Goal: Task Accomplishment & Management: Use online tool/utility

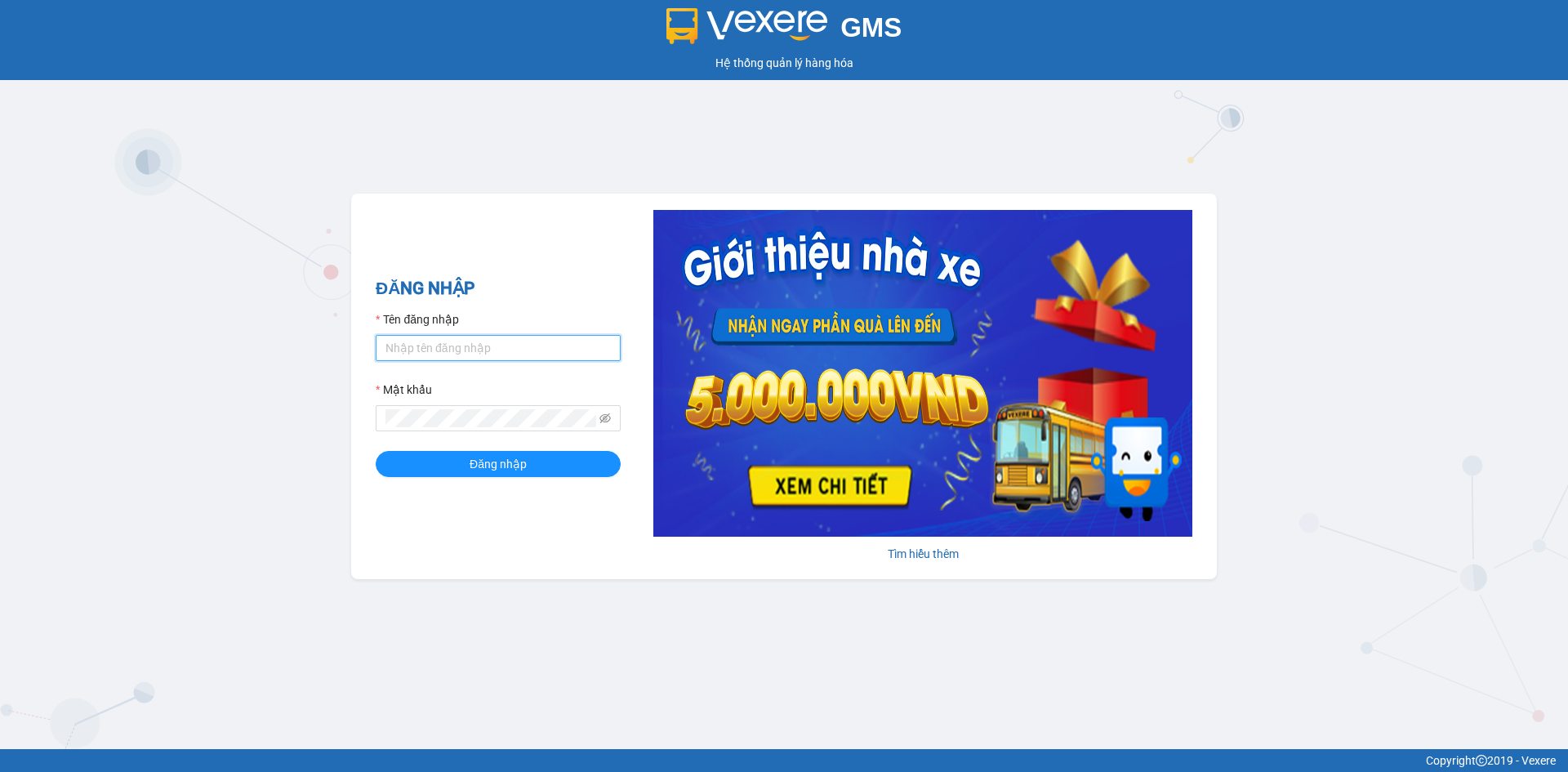
click at [488, 356] on input "Tên đăng nhập" at bounding box center [498, 347] width 245 height 26
type input "yennhiht.tkn"
click at [492, 468] on span "Đăng nhập" at bounding box center [498, 464] width 57 height 18
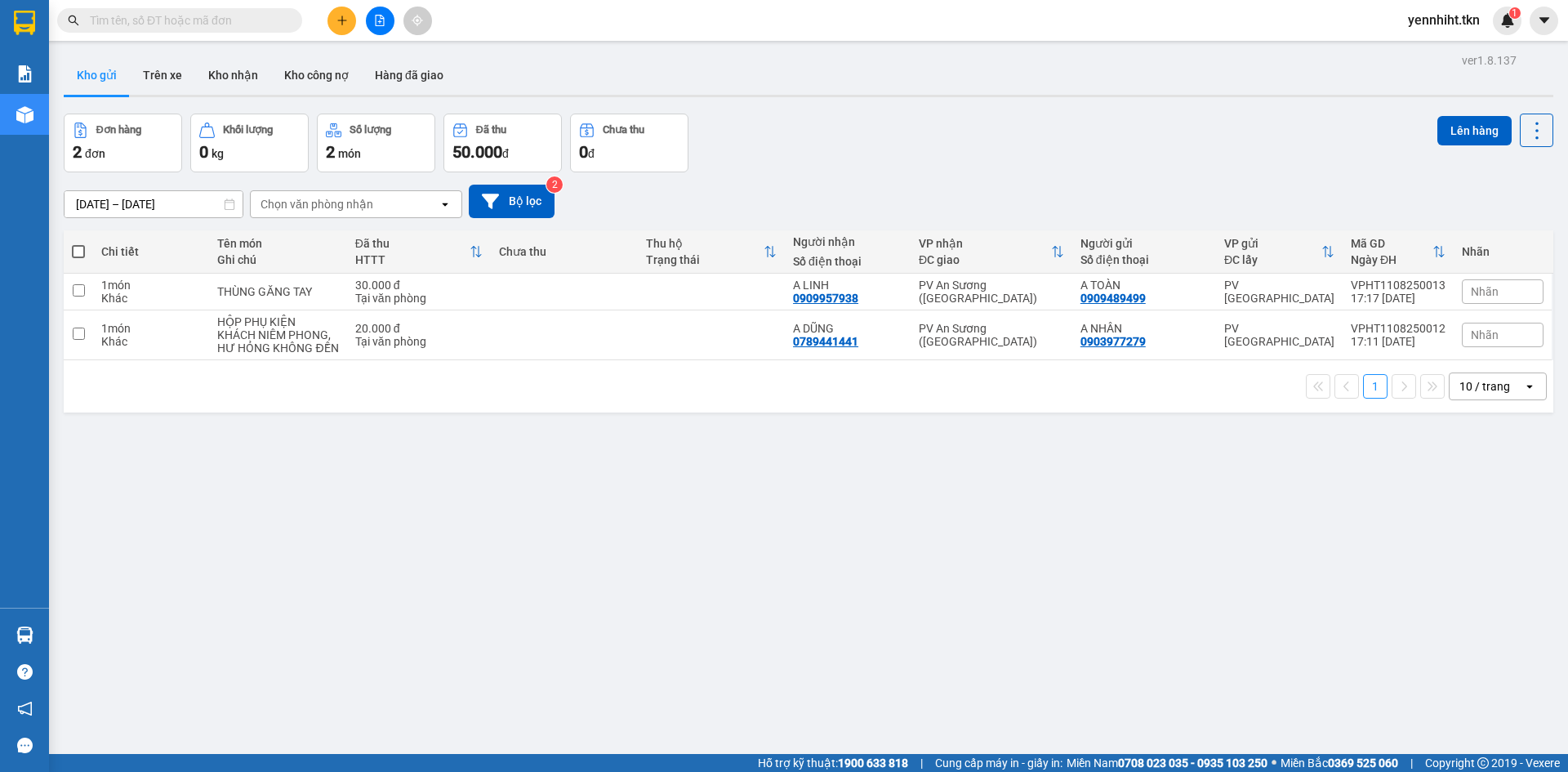
click at [336, 539] on div "ver 1.8.137 Kho gửi Trên xe Kho nhận Kho công nợ Hàng đã giao Đơn hàng 2 đơn Kh…" at bounding box center [808, 434] width 1503 height 772
click at [285, 290] on div "THÙNG GĂNG TAY" at bounding box center [277, 291] width 121 height 13
checkbox input "true"
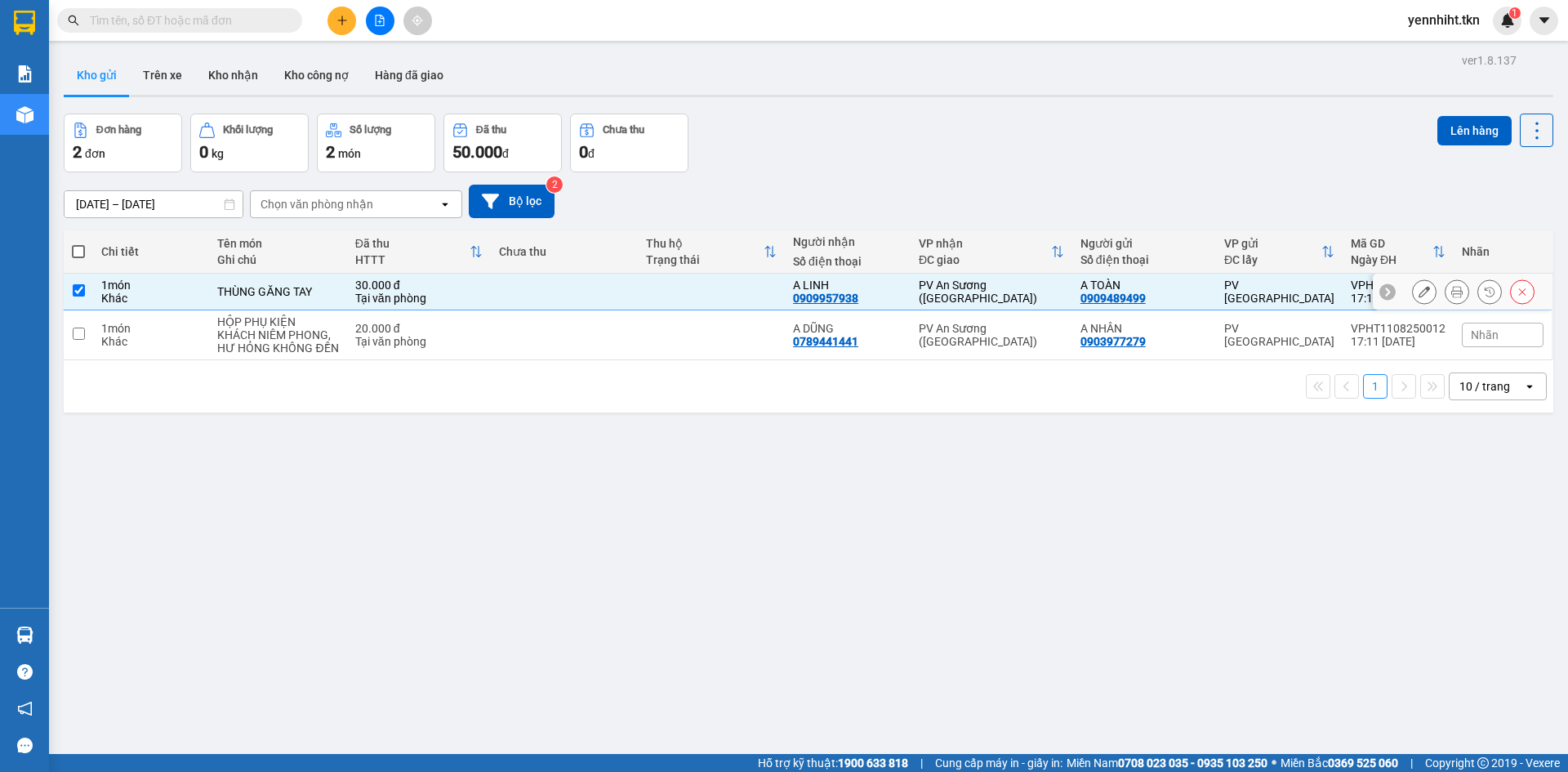
click at [283, 318] on div "HỘP PHỤ KIỆN" at bounding box center [277, 322] width 121 height 13
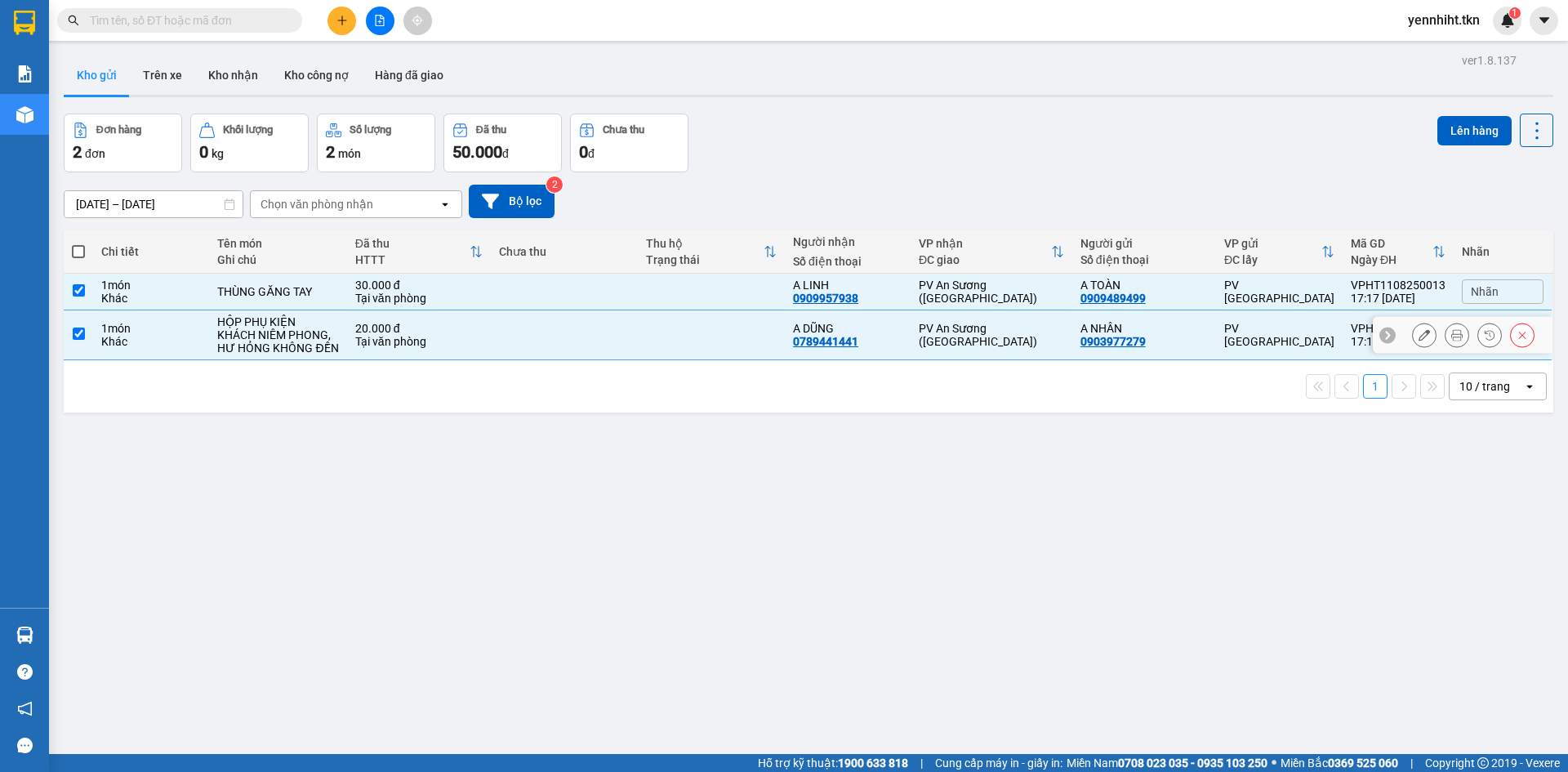
checkbox input "true"
click at [1464, 131] on button "Lên hàng" at bounding box center [1475, 130] width 74 height 30
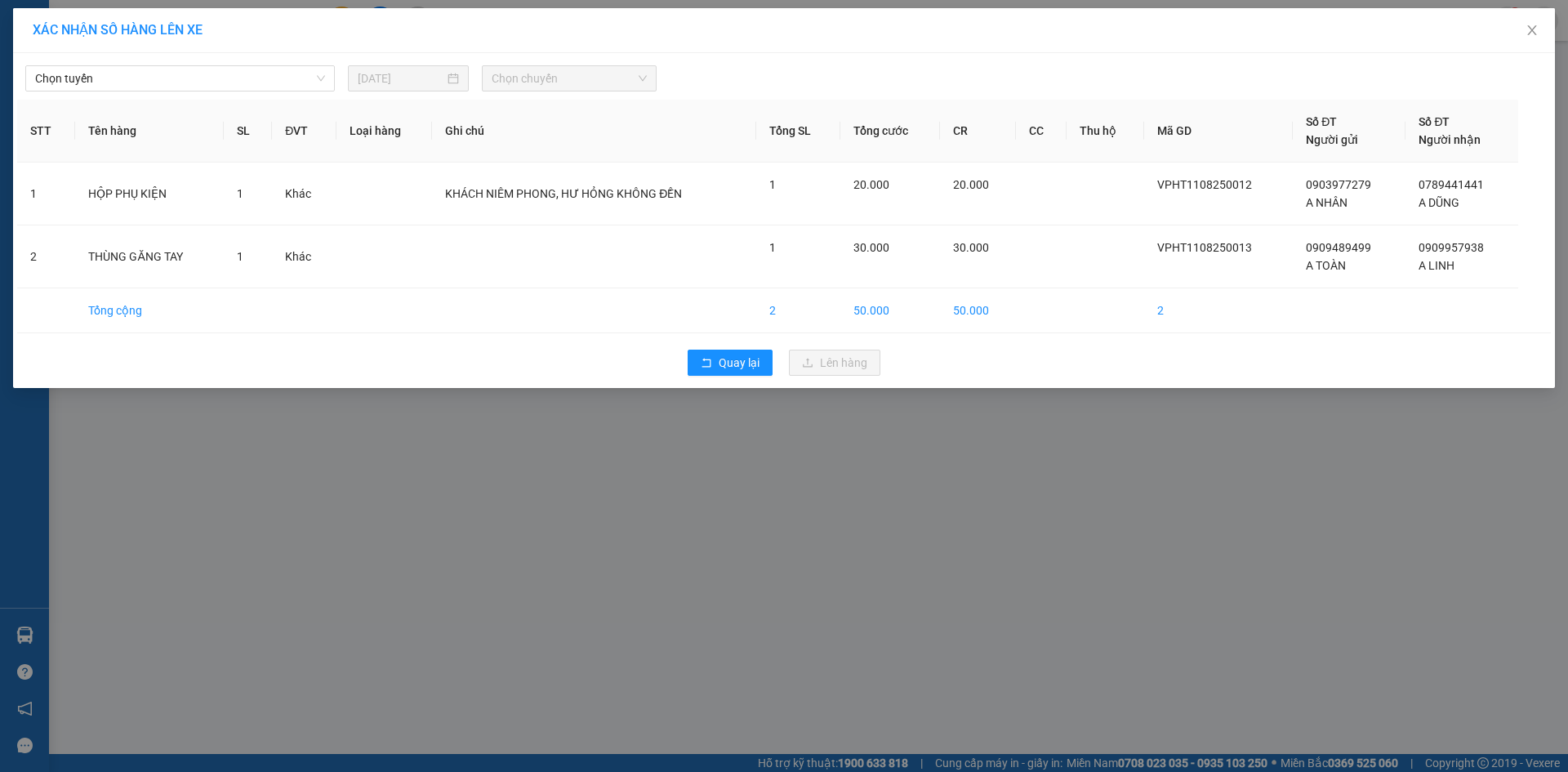
drag, startPoint x: 210, startPoint y: 74, endPoint x: 203, endPoint y: 92, distance: 19.3
click at [210, 73] on span "Chọn tuyến" at bounding box center [180, 78] width 290 height 25
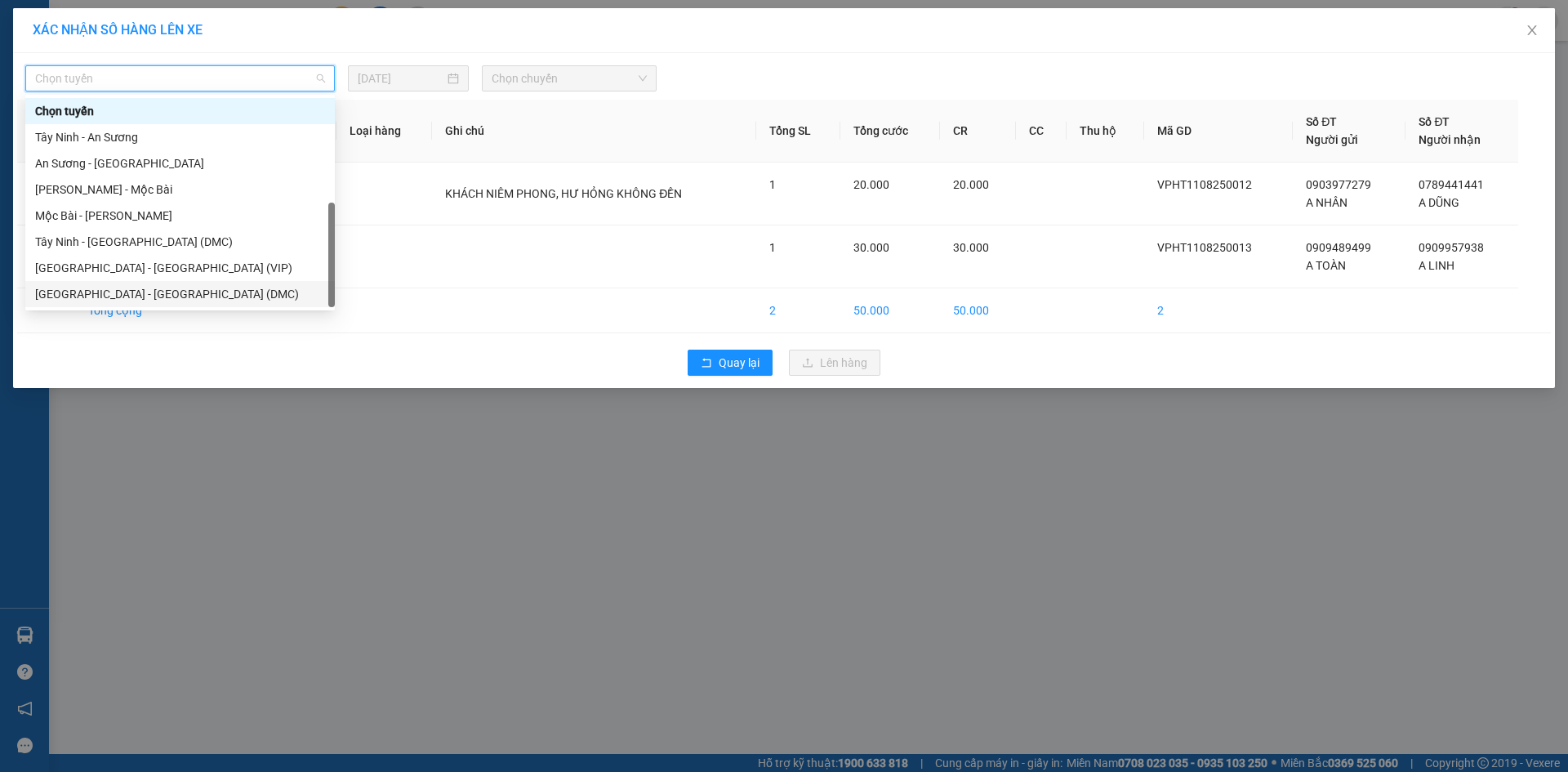
scroll to position [26, 0]
click at [173, 290] on div "Tây Ninh - [GEOGRAPHIC_DATA] (VIP)" at bounding box center [180, 293] width 290 height 18
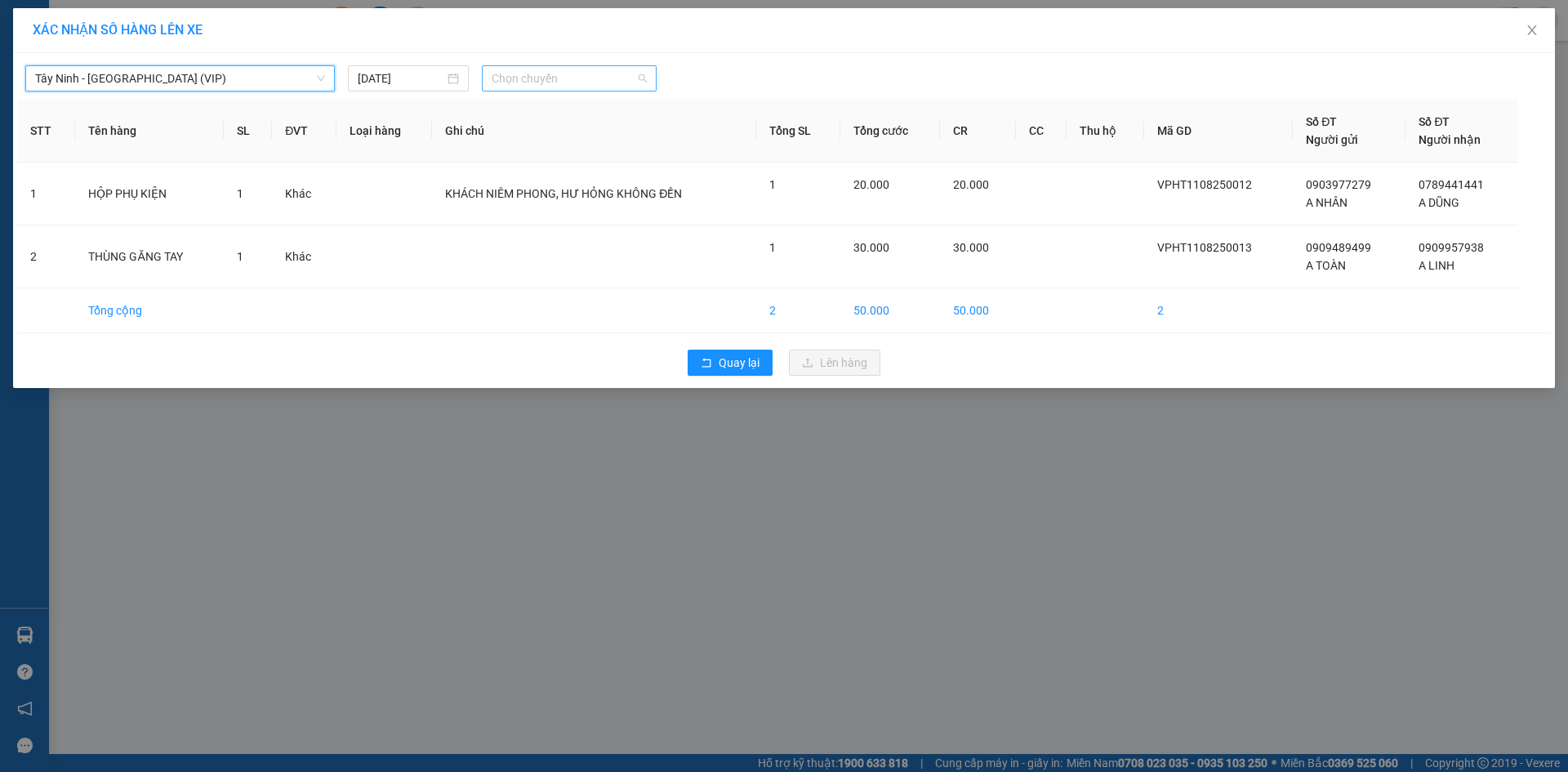
click at [570, 77] on span "Chọn chuyến" at bounding box center [569, 78] width 155 height 25
type input "7745"
click at [561, 109] on div "04:10 (TC) - 50E-077.45" at bounding box center [556, 110] width 128 height 18
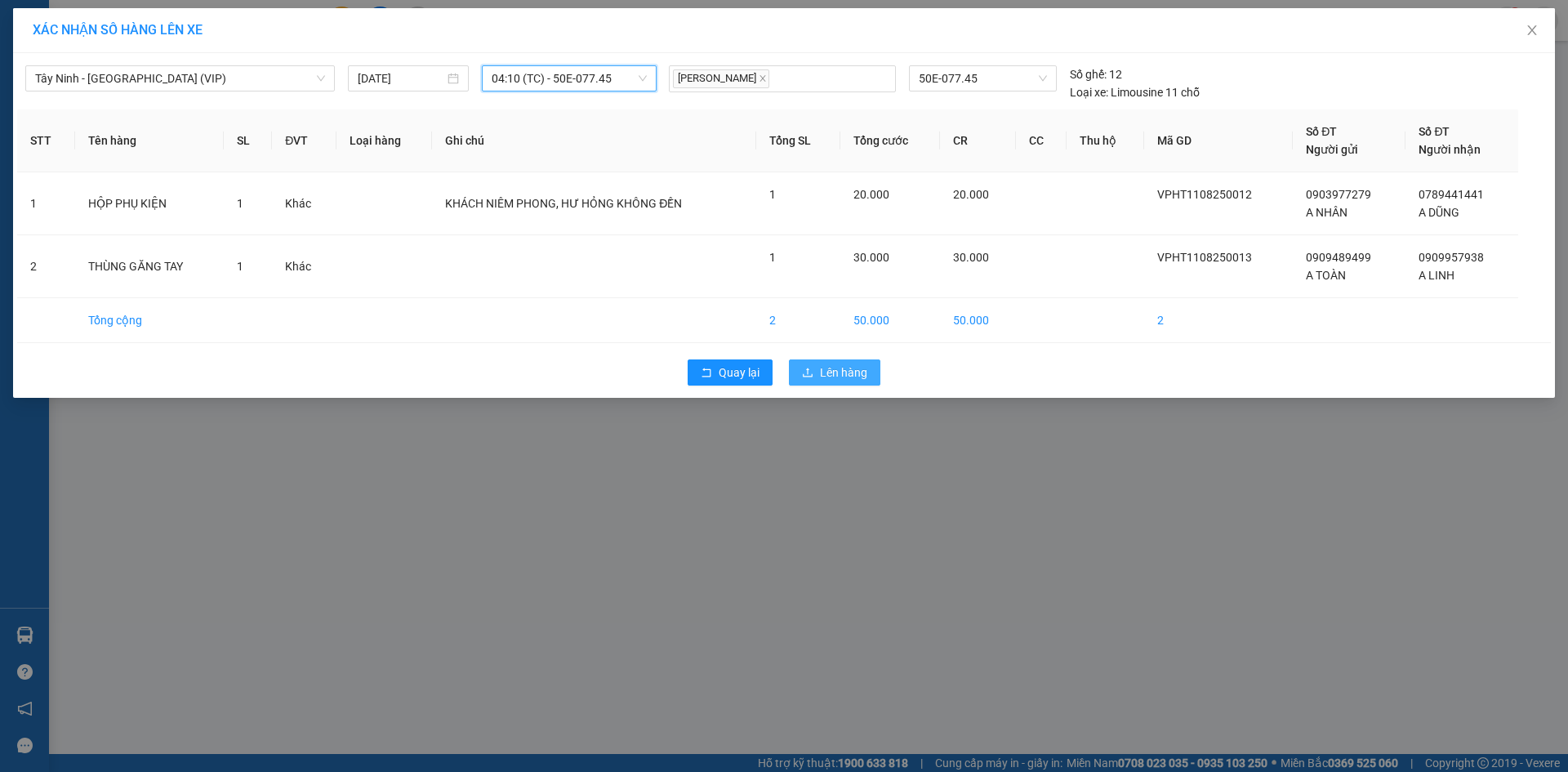
click at [820, 376] on span "Lên hàng" at bounding box center [844, 372] width 48 height 18
